Goal: Information Seeking & Learning: Check status

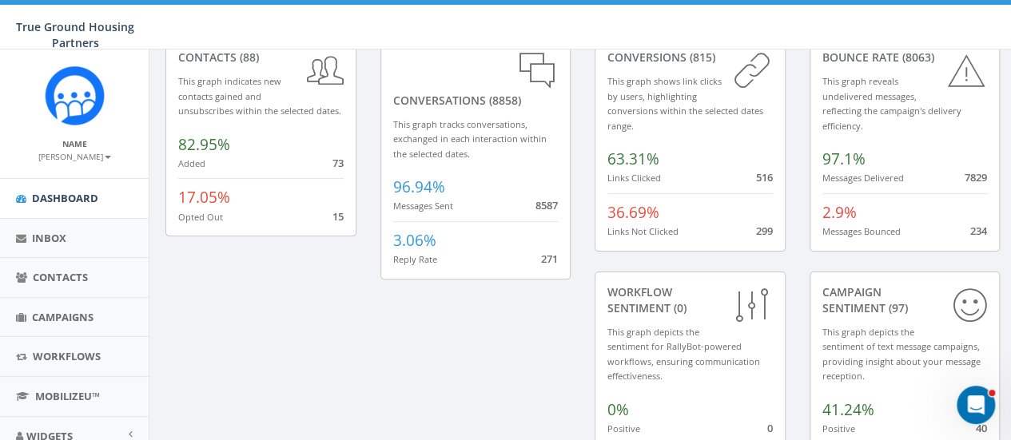
scroll to position [100, 0]
click at [61, 317] on span "Campaigns" at bounding box center [63, 317] width 62 height 14
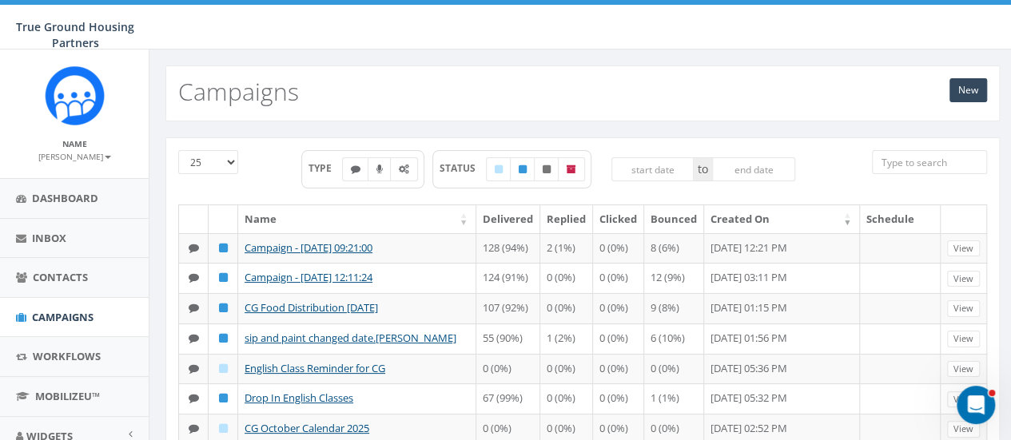
scroll to position [60, 0]
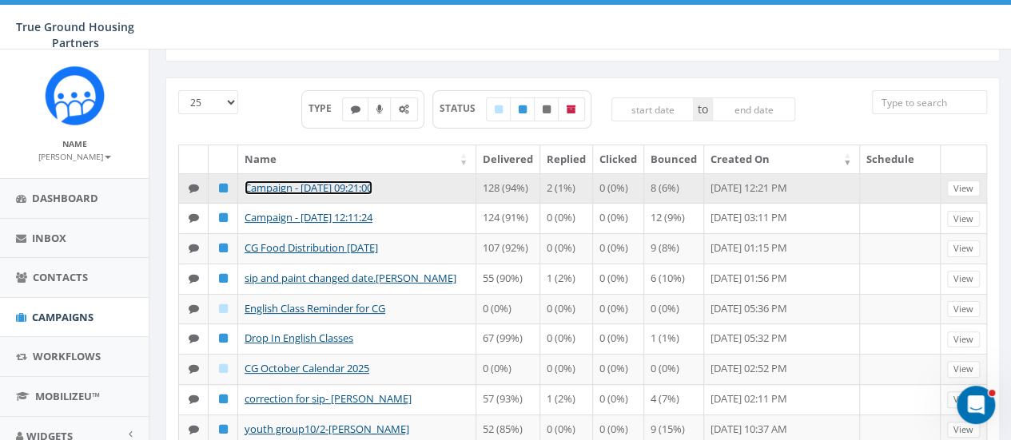
click at [372, 188] on link "Campaign - 10/14/2025, 09:21:00" at bounding box center [308, 188] width 128 height 14
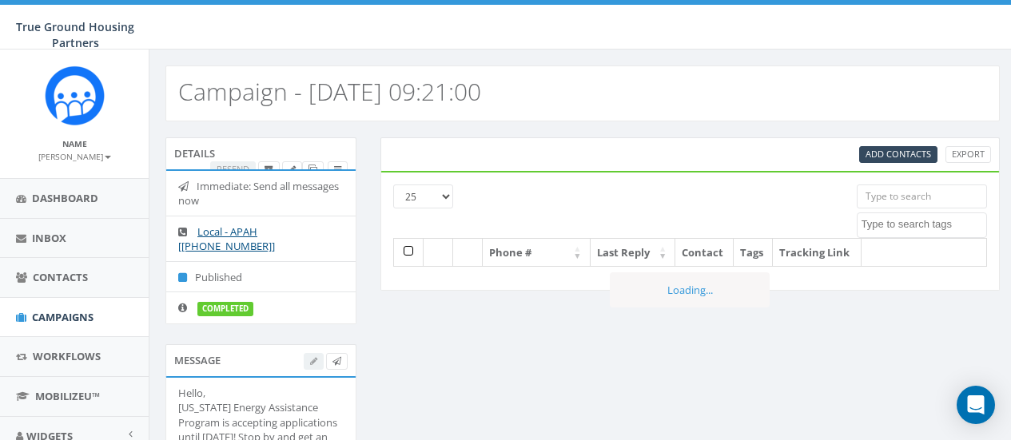
select select
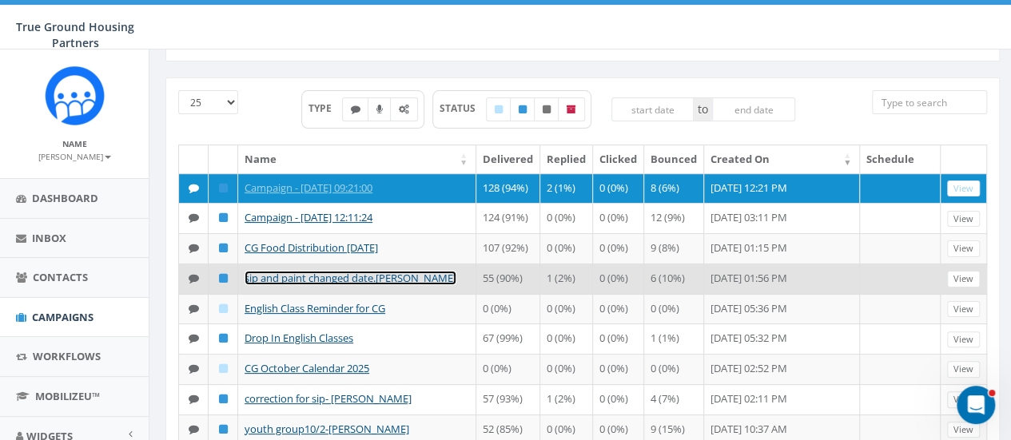
click at [344, 272] on link "sip and paint changed date.snowden" at bounding box center [350, 278] width 212 height 14
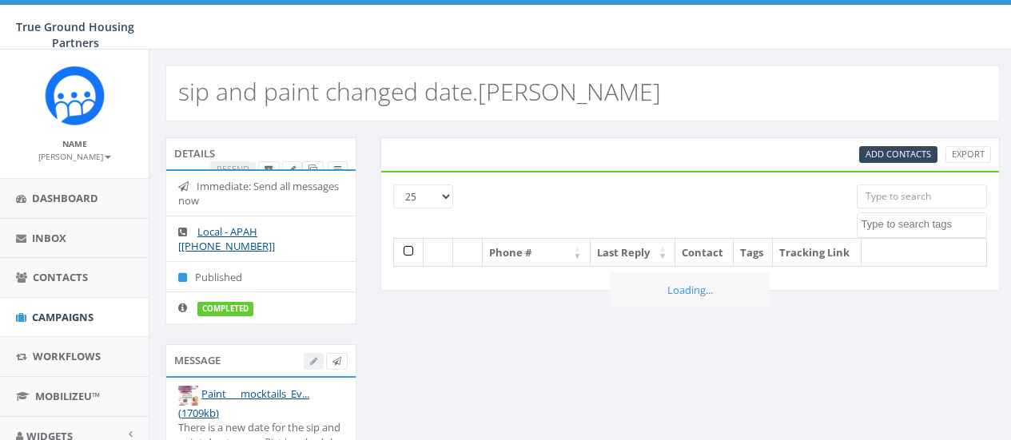
select select
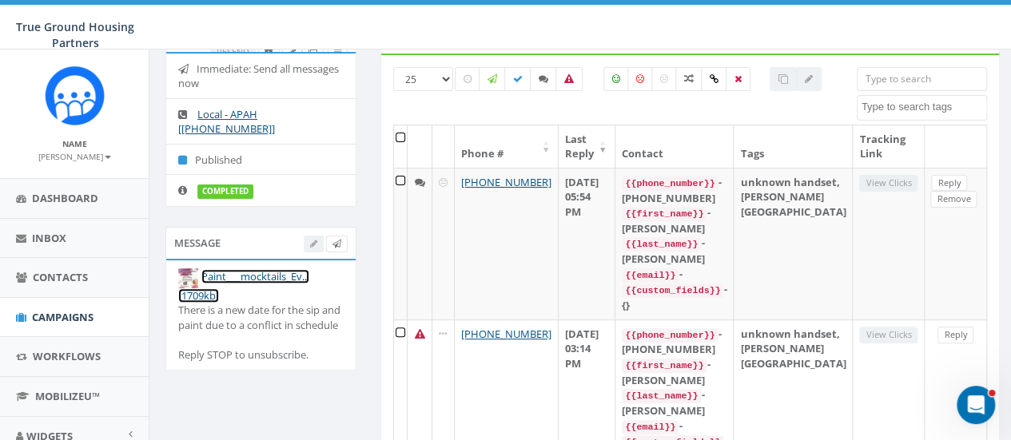
click at [230, 271] on link "Paint___mocktails_Ev... (1709kb)" at bounding box center [243, 285] width 131 height 33
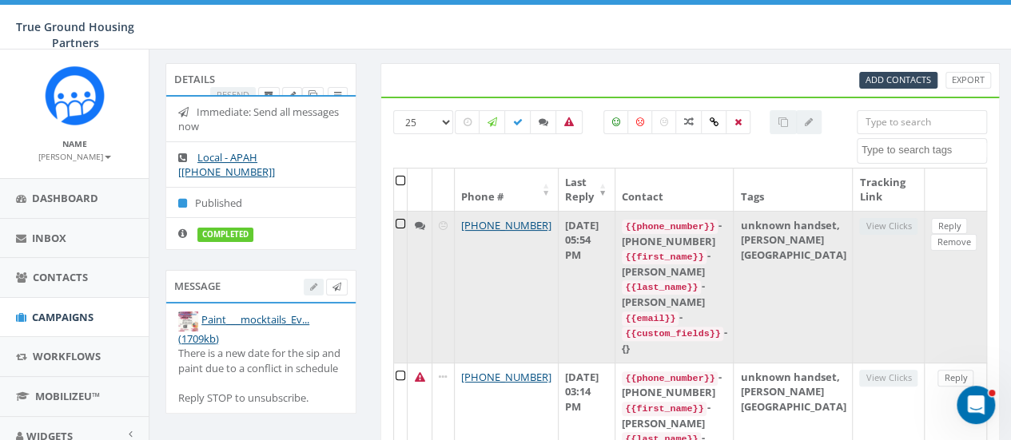
scroll to position [74, 0]
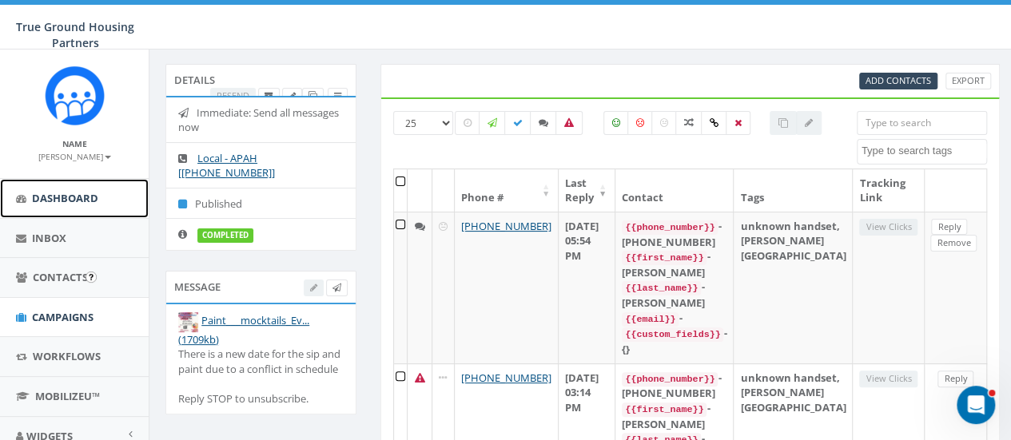
click at [51, 201] on span "Dashboard" at bounding box center [65, 198] width 66 height 14
